Goal: Information Seeking & Learning: Learn about a topic

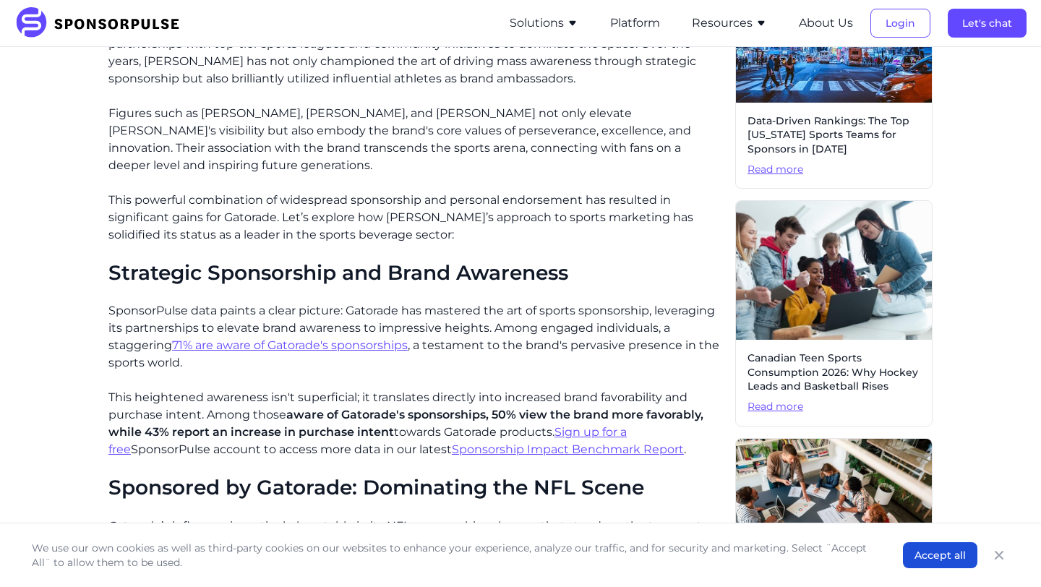
scroll to position [446, 0]
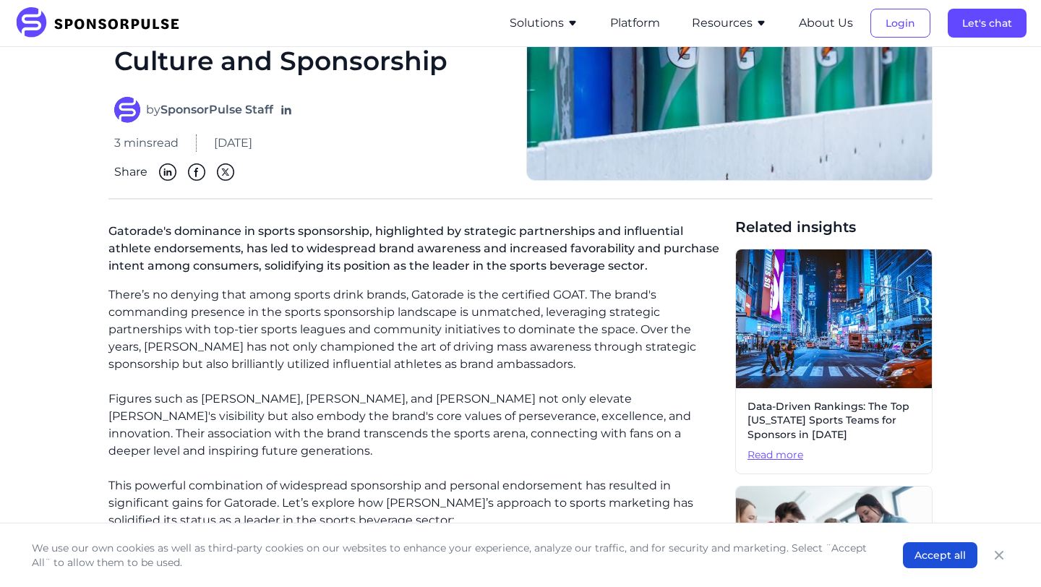
scroll to position [308, 0]
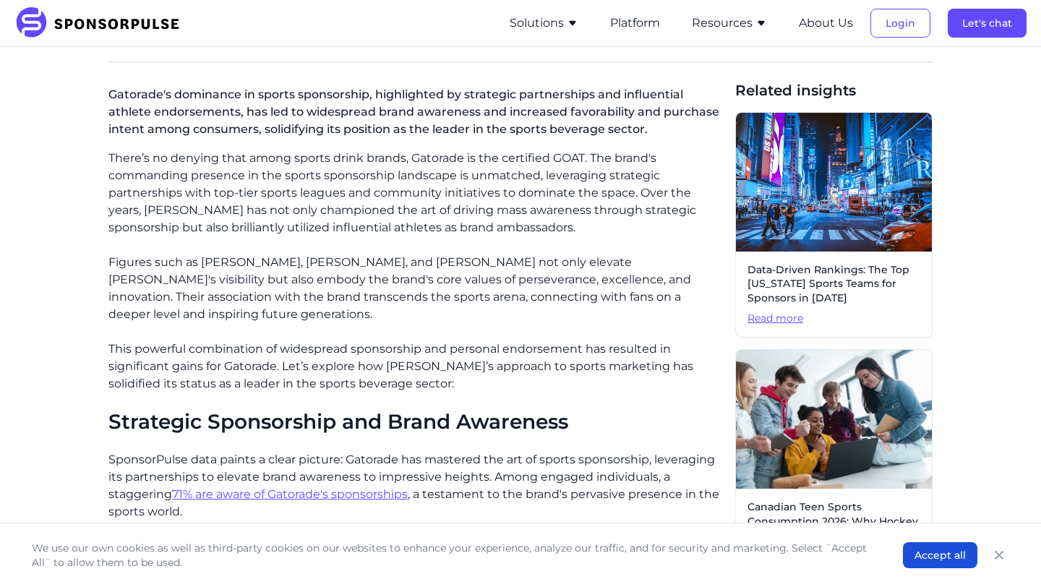
scroll to position [308, 0]
